Goal: Navigation & Orientation: Find specific page/section

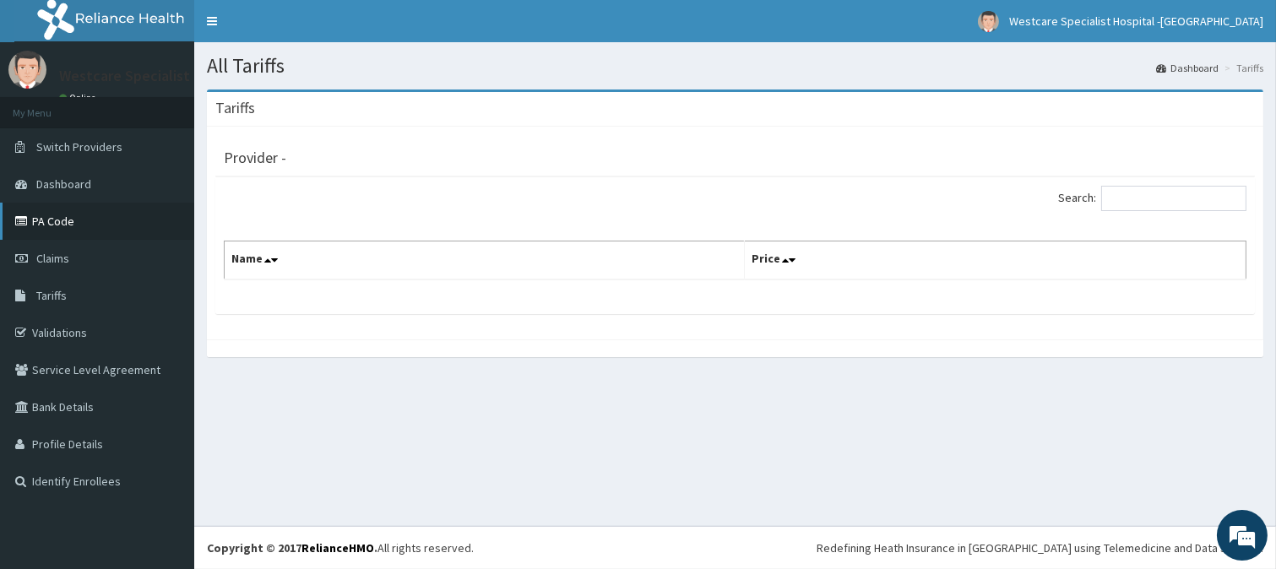
click at [95, 221] on link "PA Code" at bounding box center [97, 221] width 194 height 37
